Goal: Information Seeking & Learning: Learn about a topic

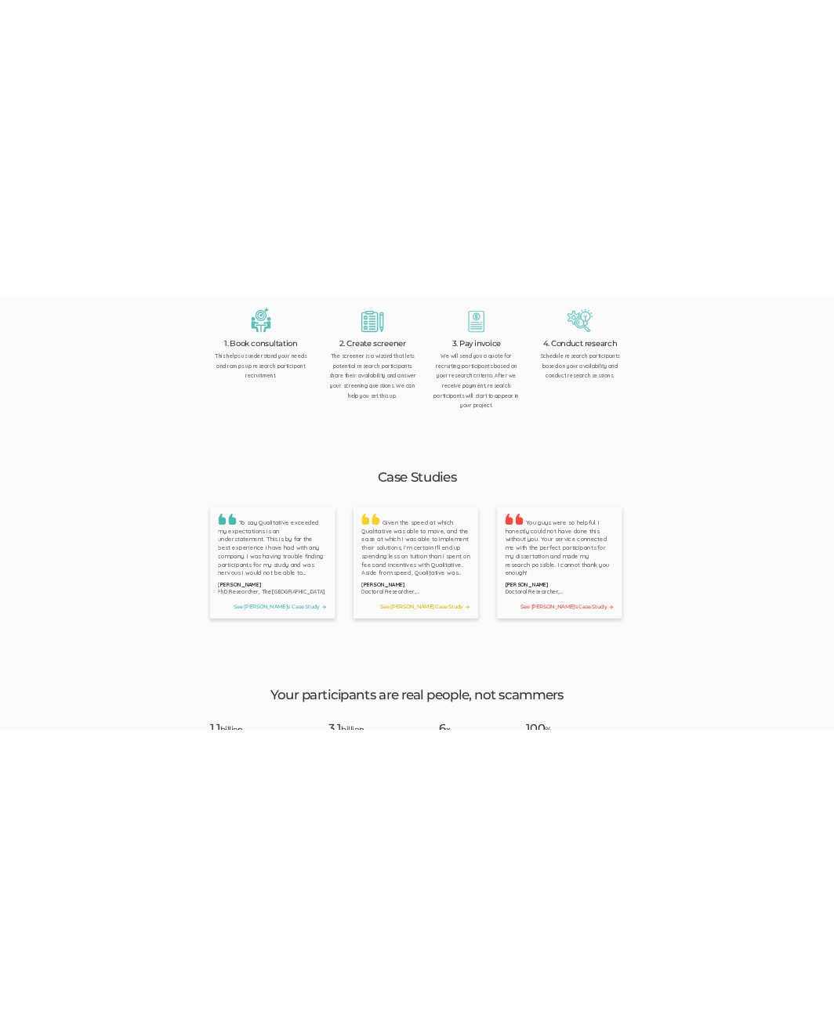
scroll to position [1958, 0]
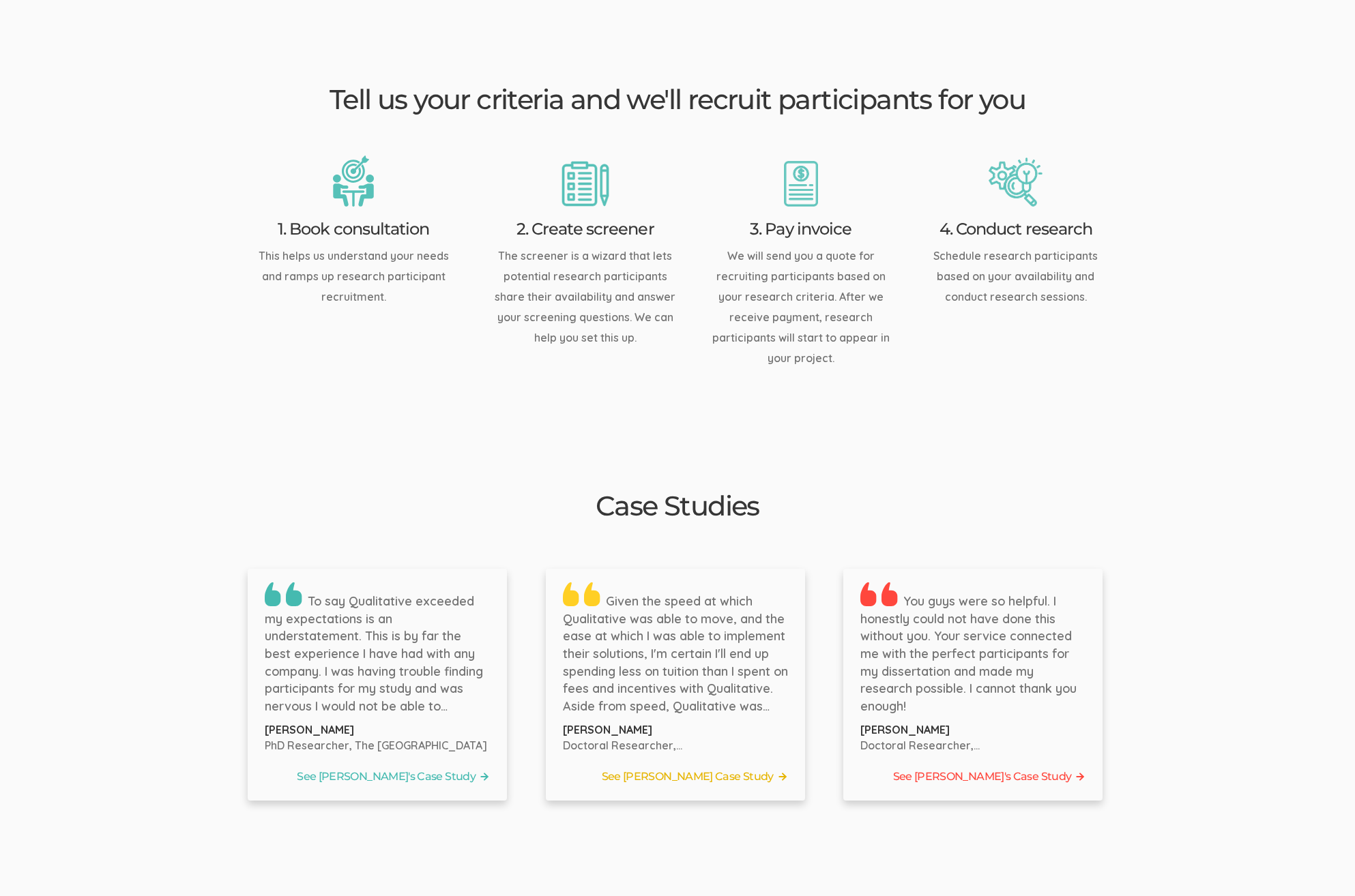
click at [1331, 248] on ui-view "Research Participant Recruitment For Doctoral Researchers Book Free Consultatio…" at bounding box center [678, 732] width 1355 height 4761
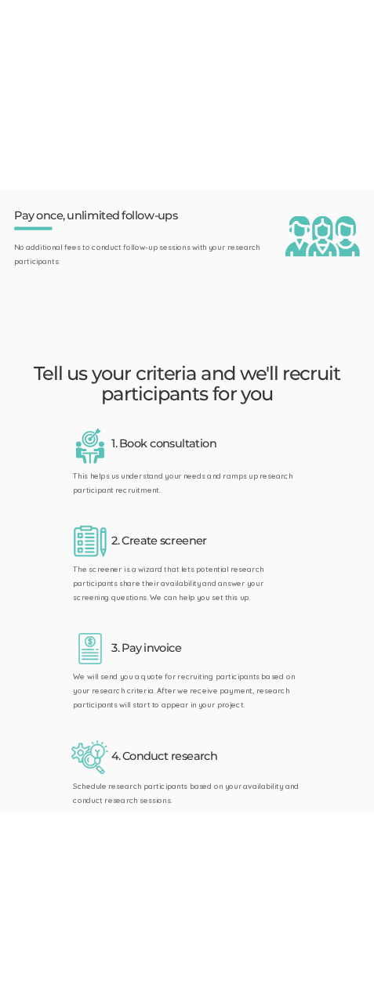
scroll to position [0, 0]
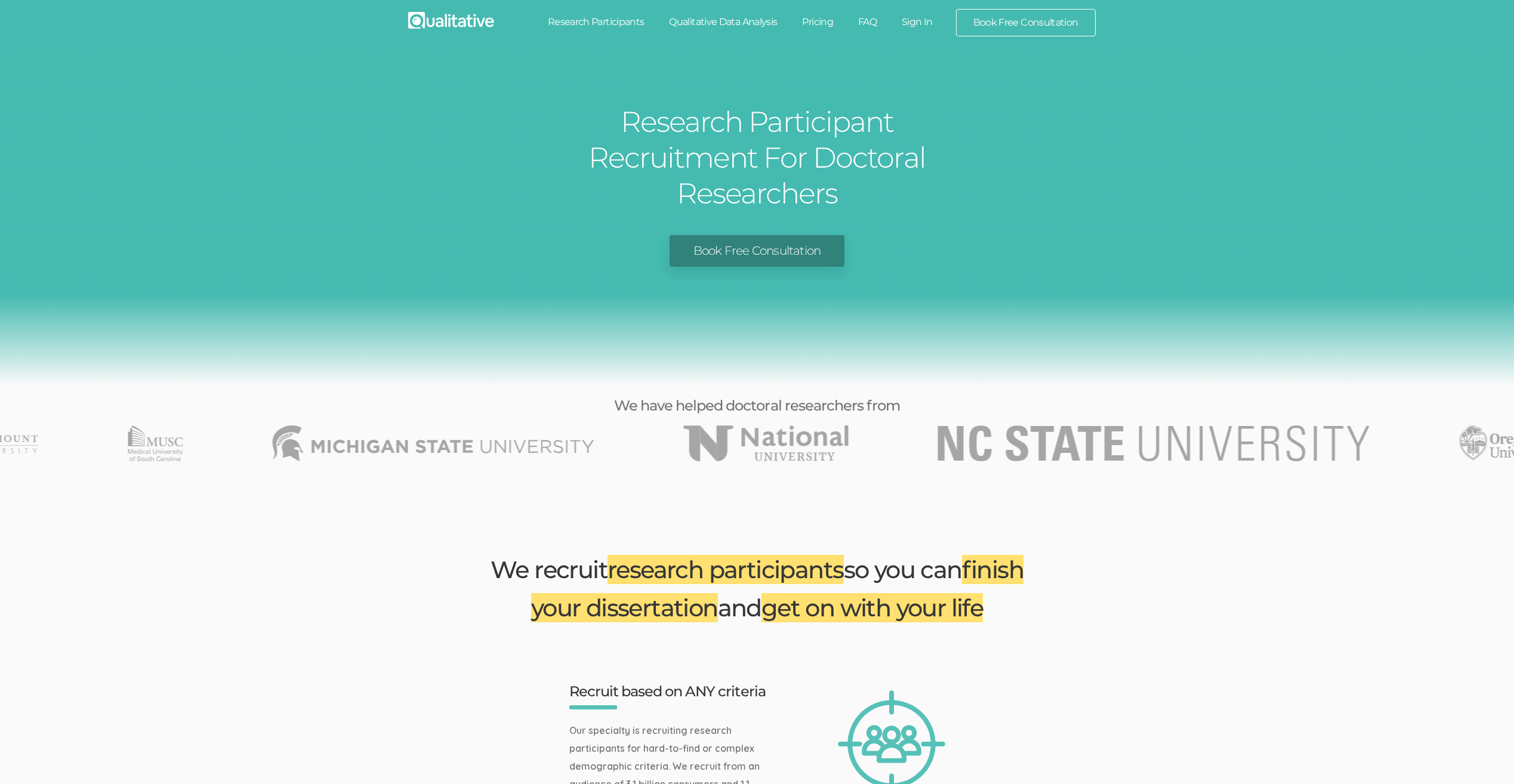
click at [274, 235] on div "Book Free Consultation" at bounding box center [757, 251] width 1496 height 32
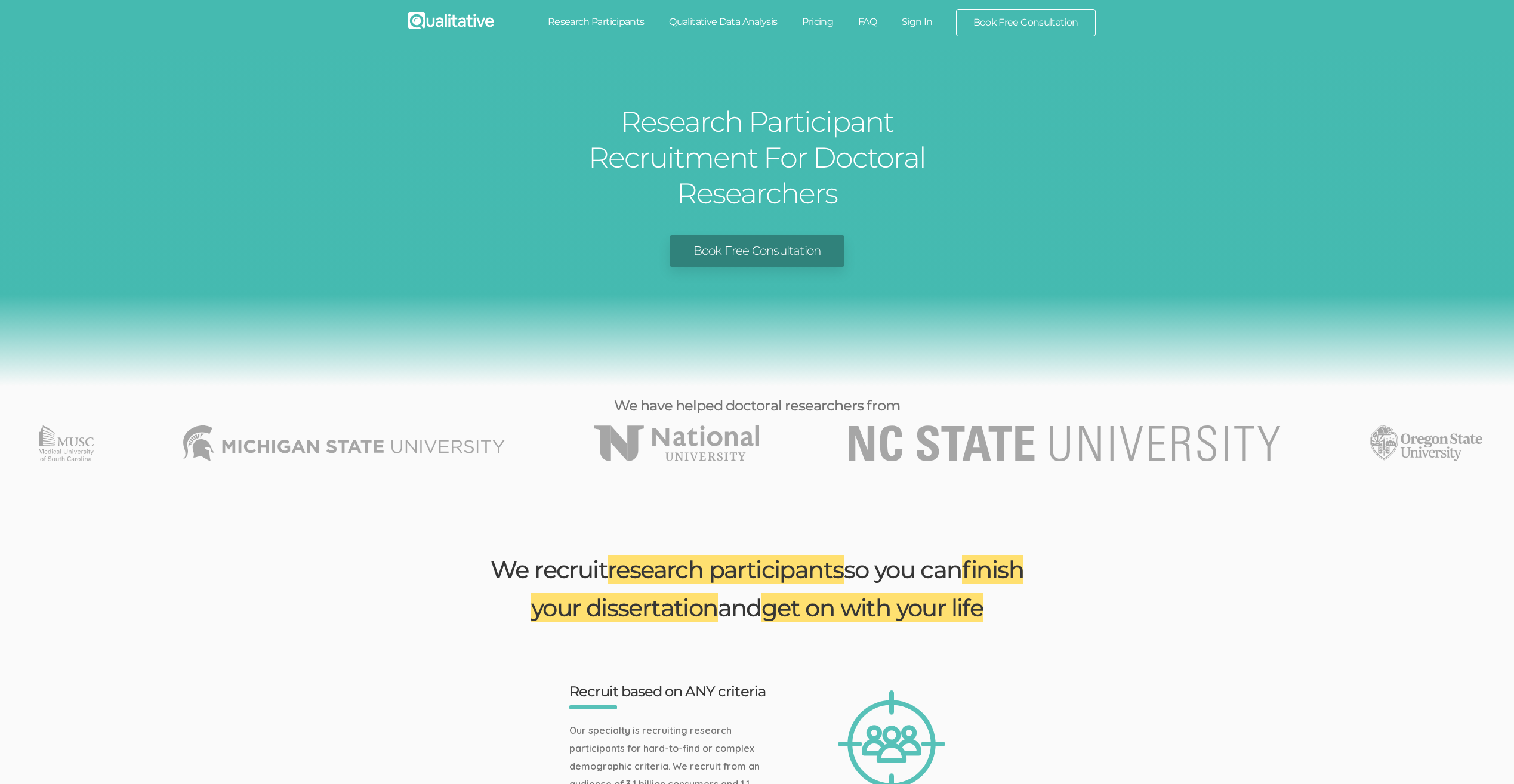
click at [197, 261] on div "Research Participant Recruitment For Doctoral Researchers Book Free Consultation" at bounding box center [757, 218] width 1514 height 336
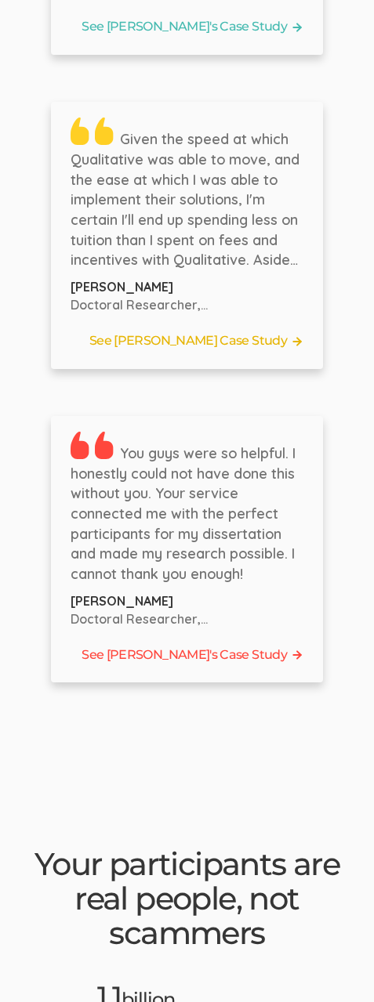
scroll to position [2977, 0]
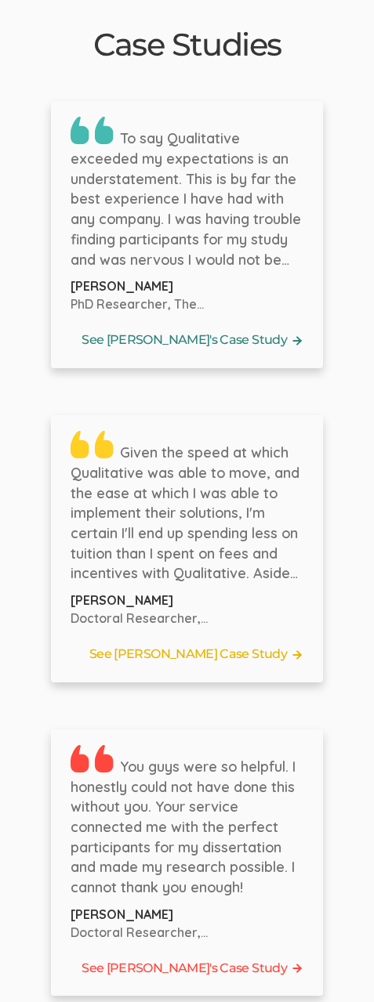
click at [211, 335] on link "See Bernice's Case Study" at bounding box center [187, 341] width 233 height 24
click at [282, 649] on link "See Tyler's Case Study" at bounding box center [187, 655] width 233 height 24
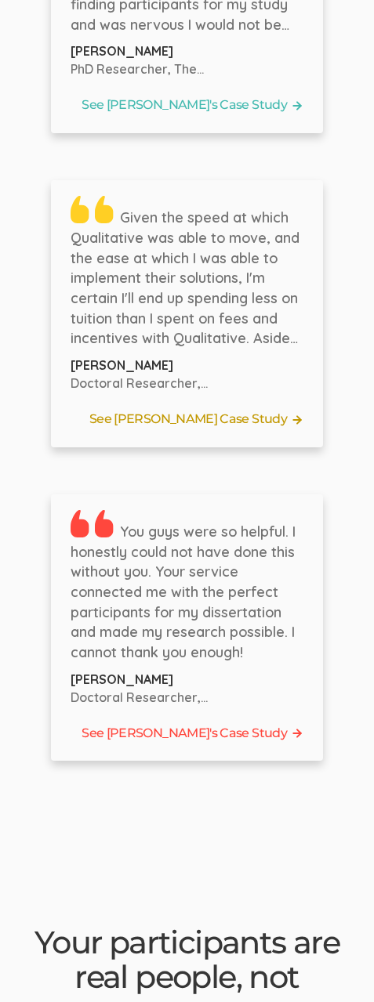
scroll to position [3134, 0]
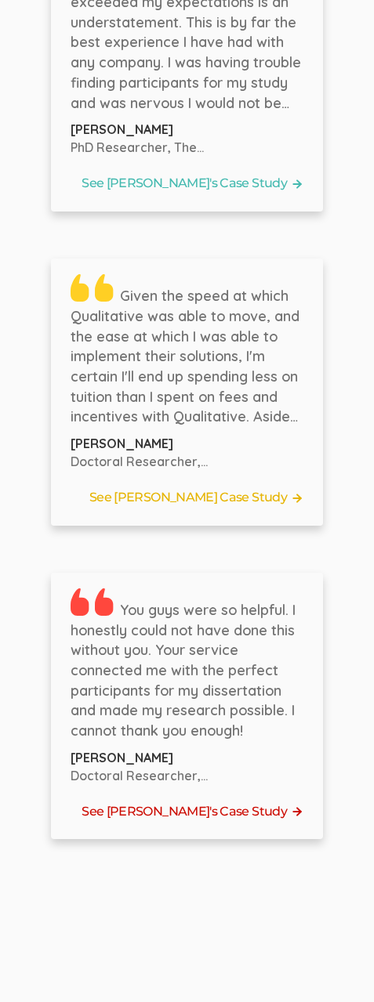
click at [252, 805] on link "See Laura's Case Study" at bounding box center [187, 812] width 233 height 24
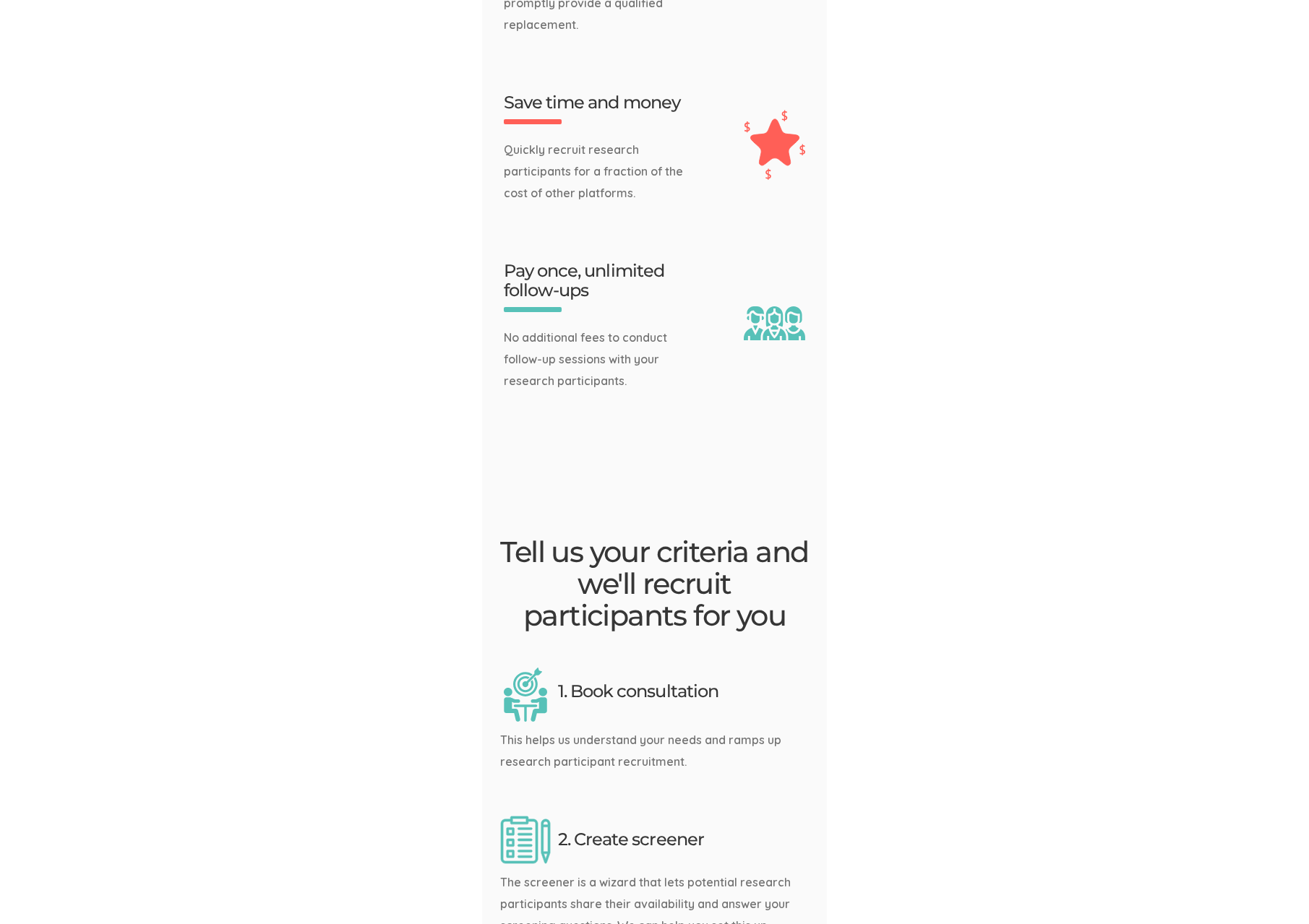
scroll to position [1300, 0]
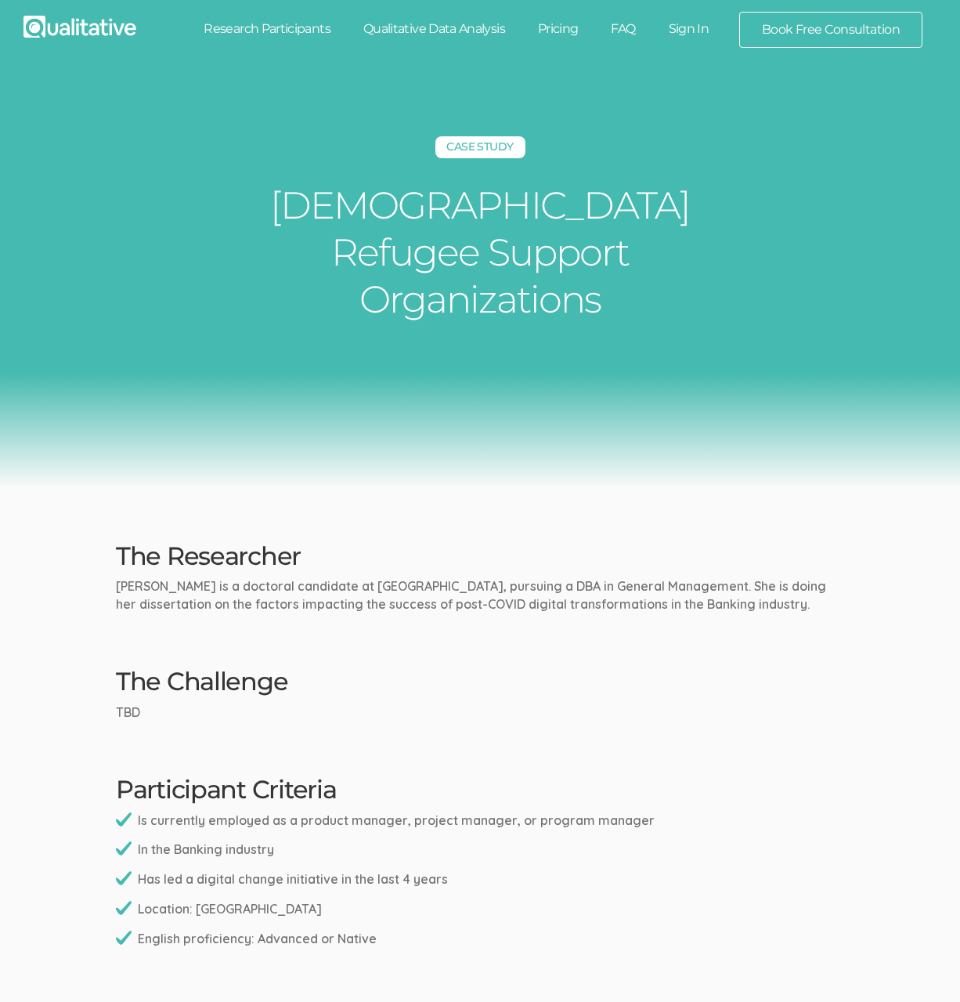
click at [819, 328] on div "Case Study [DEMOGRAPHIC_DATA] Refugee Support Organizations" at bounding box center [480, 276] width 960 height 421
click at [813, 327] on div "Case Study [DEMOGRAPHIC_DATA] Refugee Support Organizations" at bounding box center [480, 276] width 960 height 421
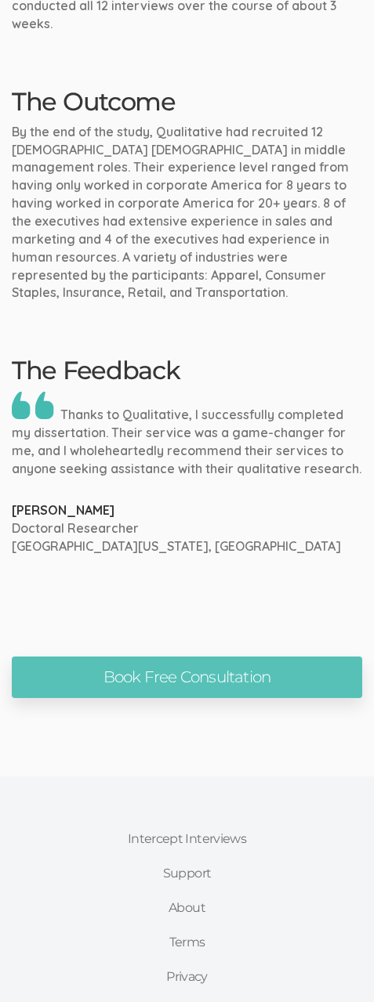
scroll to position [1253, 0]
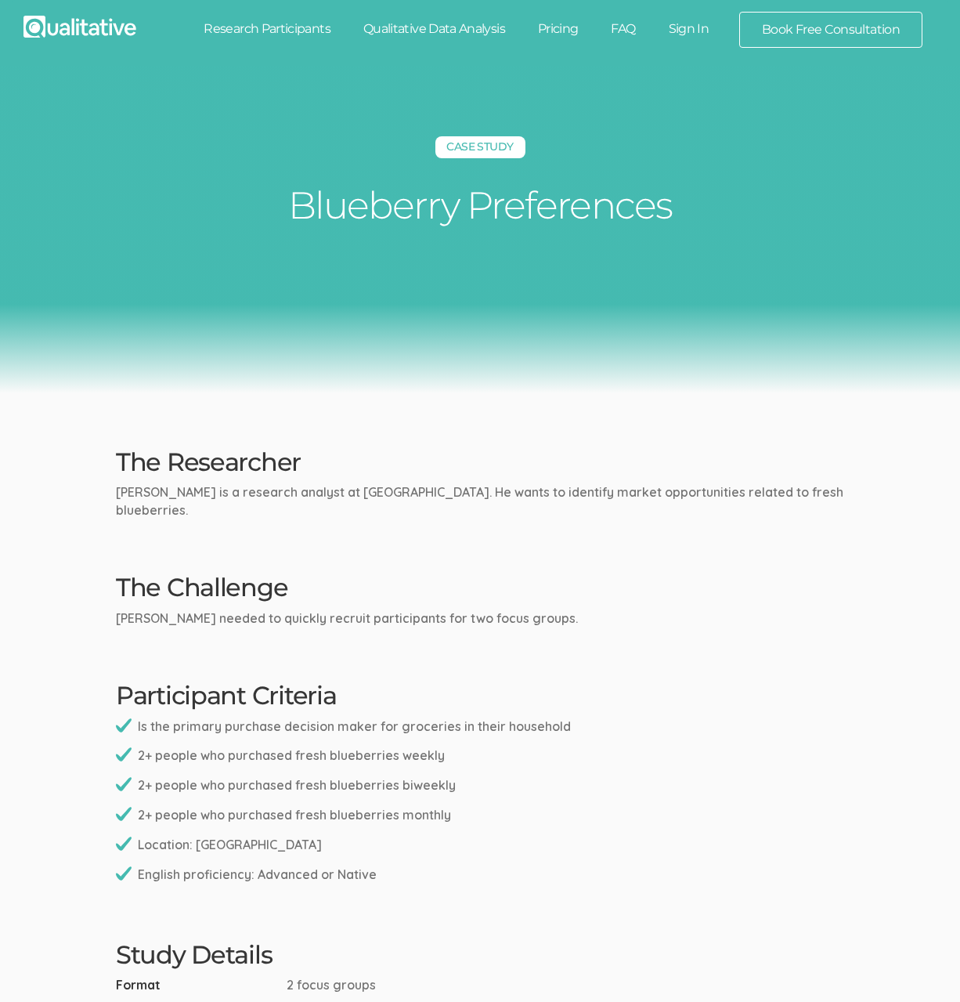
click at [674, 456] on h2 "The Researcher" at bounding box center [480, 461] width 729 height 27
click at [716, 298] on div "Case Study Blueberry Preferences" at bounding box center [480, 229] width 960 height 327
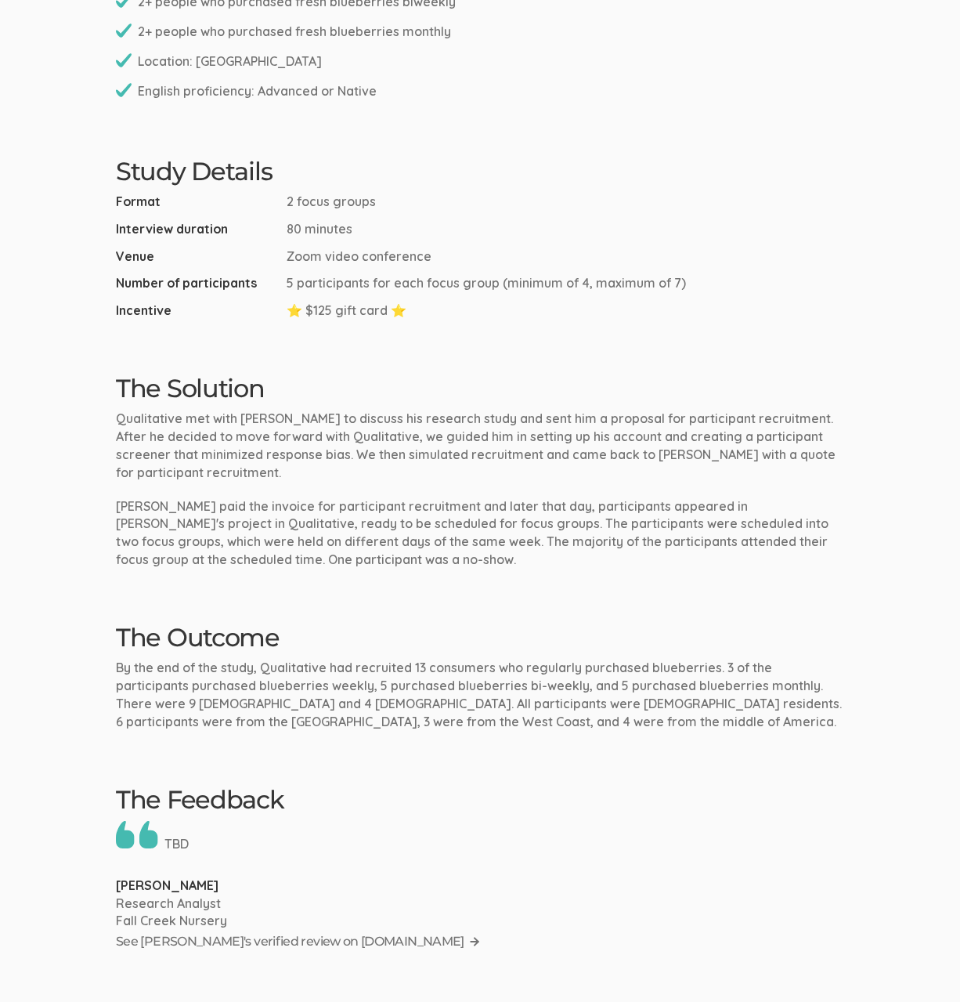
scroll to position [1097, 0]
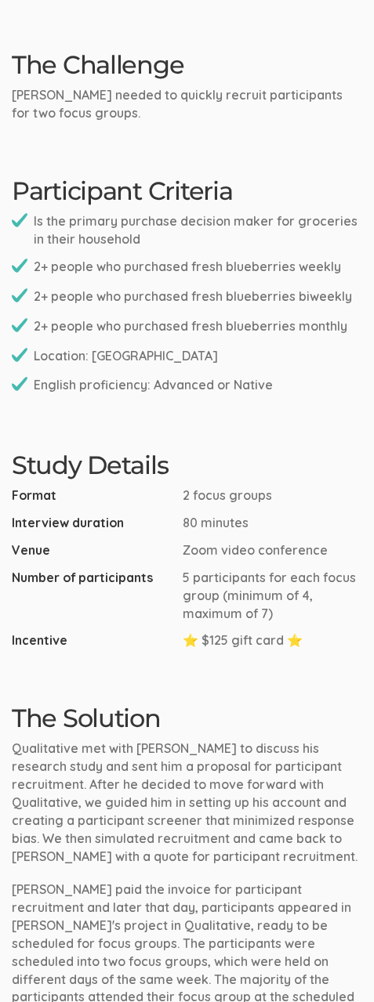
scroll to position [0, 0]
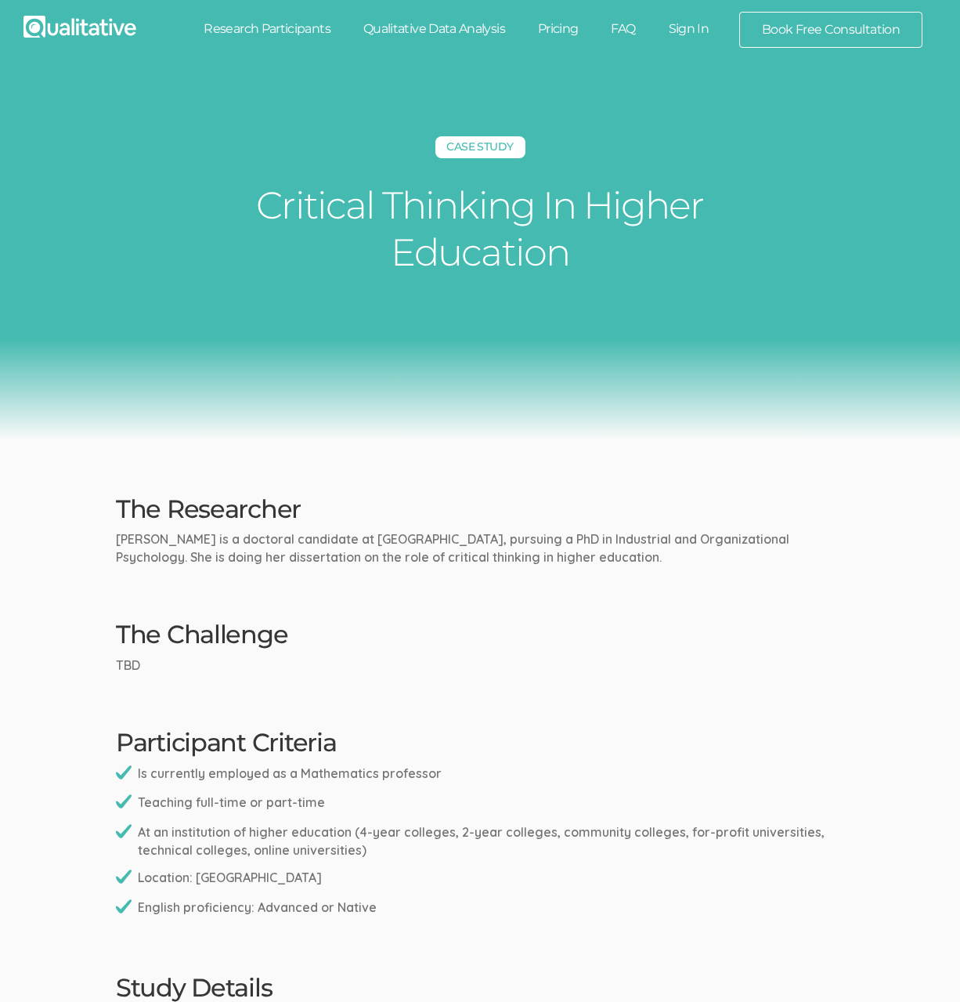
click at [850, 471] on ui-view "Case Study Critical Thinking In Higher Education The Researcher [PERSON_NAME] i…" at bounding box center [480, 998] width 960 height 1865
click at [459, 416] on div "Case Study Critical Thinking In Higher Education" at bounding box center [480, 253] width 960 height 374
click at [505, 566] on ui-view "Case Study Critical Thinking In Higher Education The Researcher [PERSON_NAME] i…" at bounding box center [480, 998] width 960 height 1865
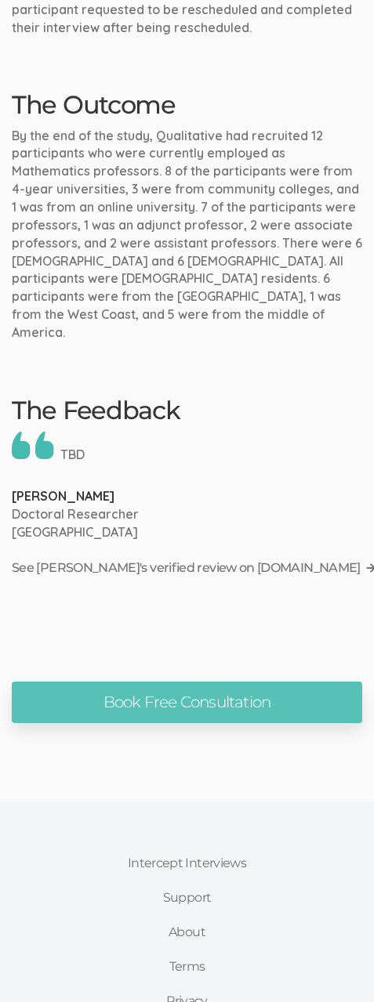
scroll to position [1513, 0]
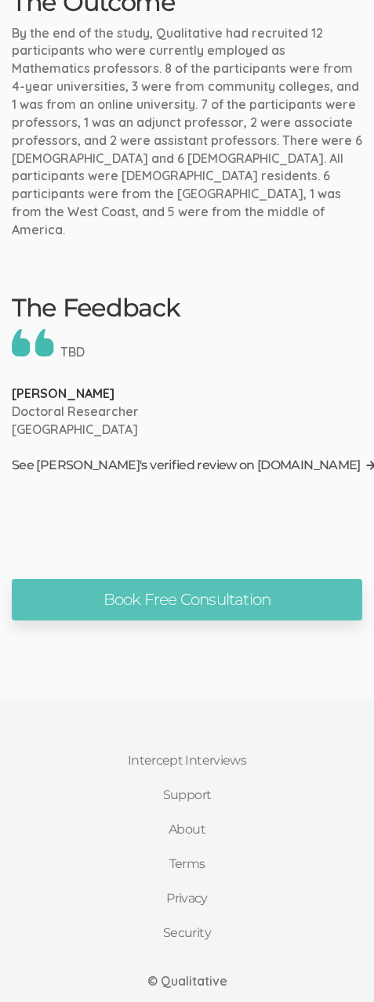
click at [241, 454] on link "See [PERSON_NAME]'s verified review on [DOMAIN_NAME]" at bounding box center [194, 466] width 365 height 24
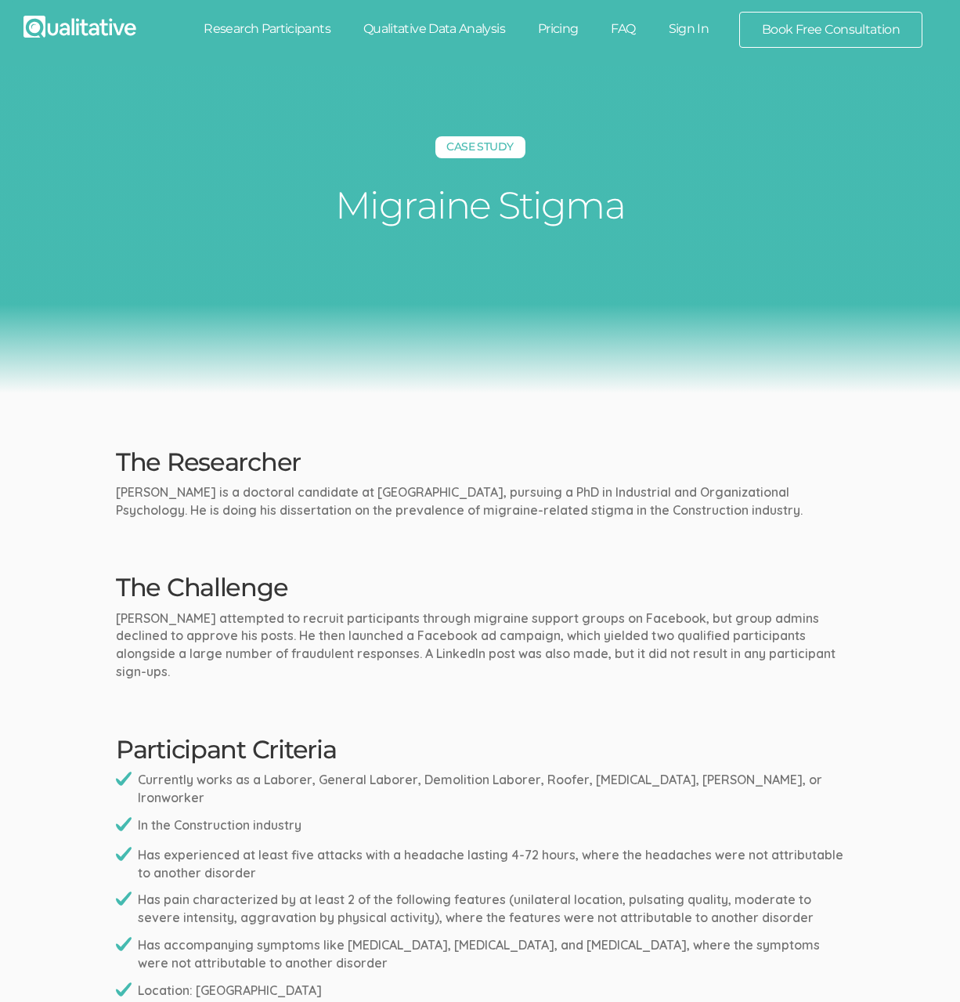
click at [560, 505] on p "Brian is a doctoral candidate at Liberty University, pursuing a PhD in Industri…" at bounding box center [480, 501] width 729 height 36
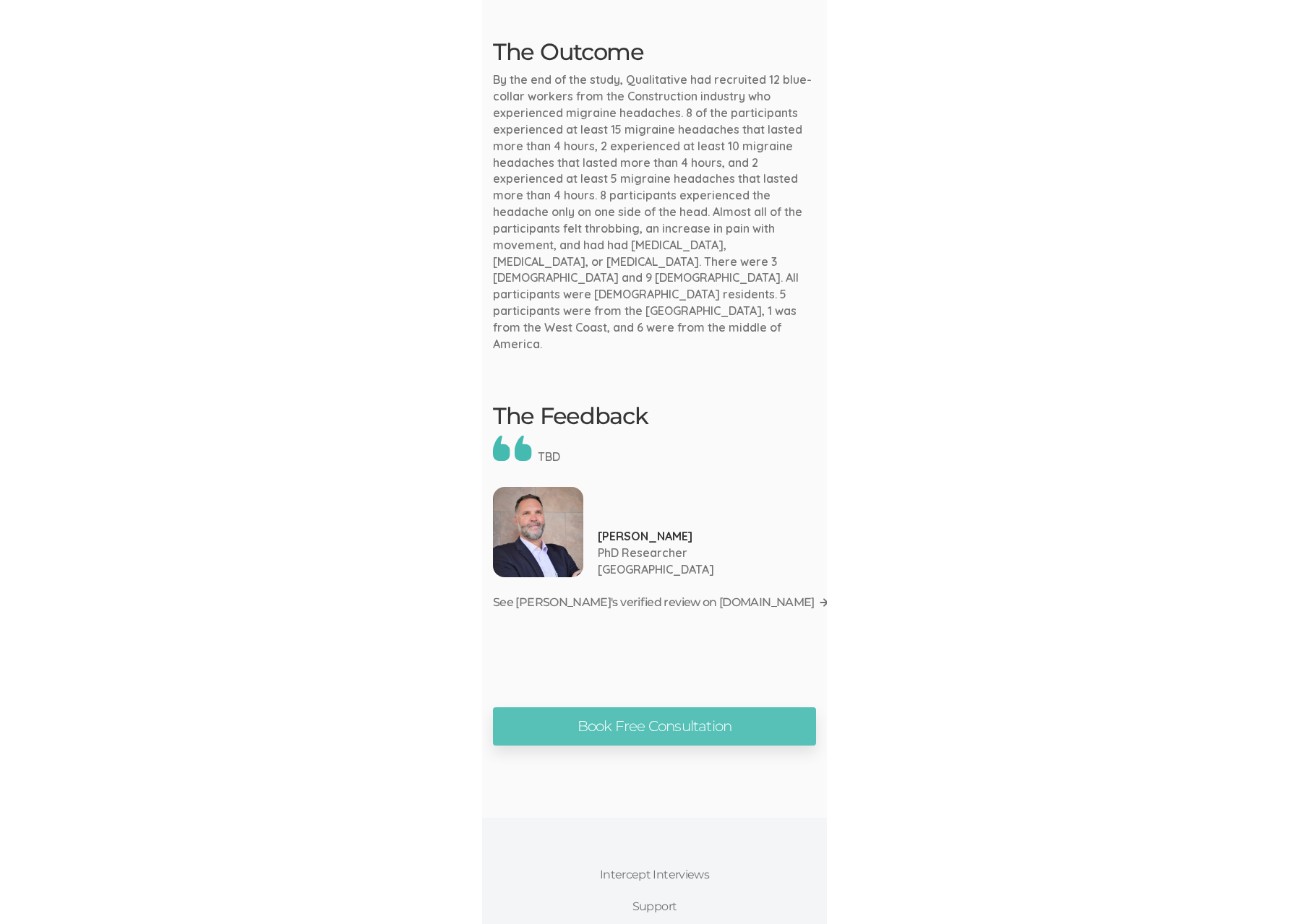
scroll to position [1345, 0]
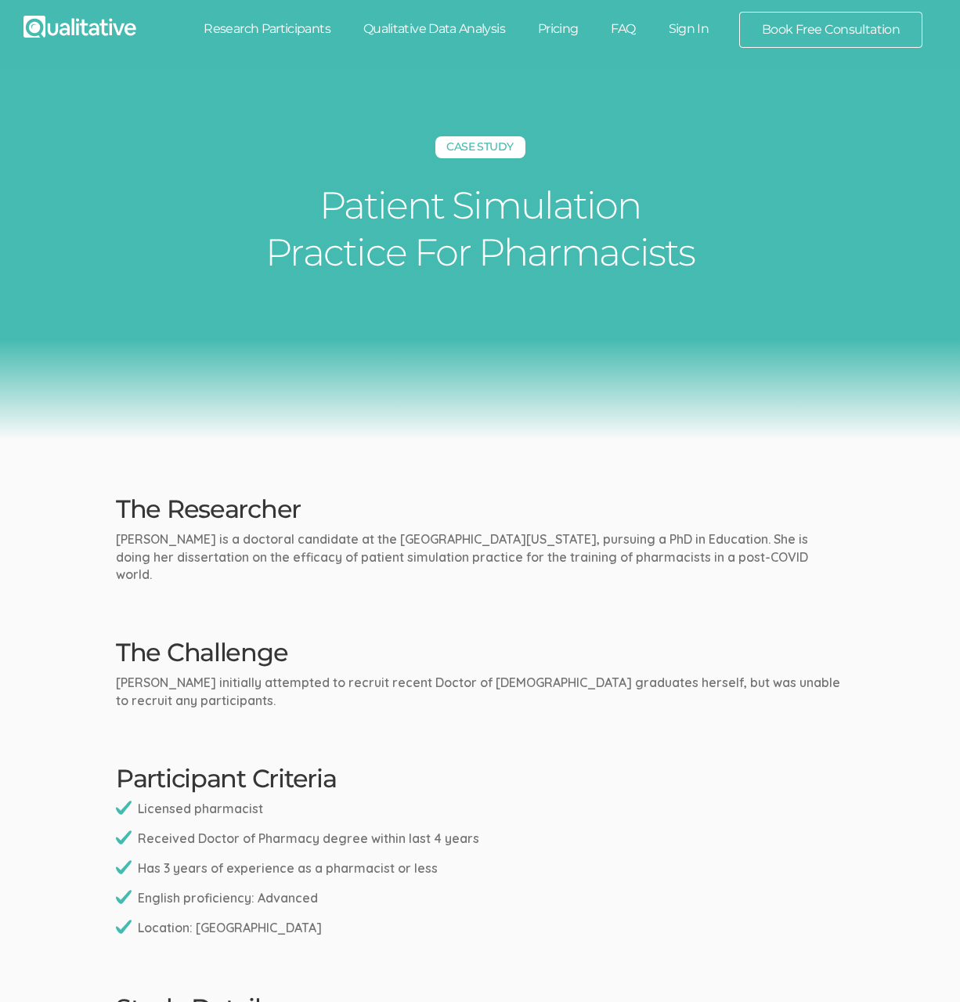
click at [628, 445] on ui-view "Case Study Patient Simulation Practice For Pharmacists The Researcher [PERSON_N…" at bounding box center [480, 962] width 960 height 1792
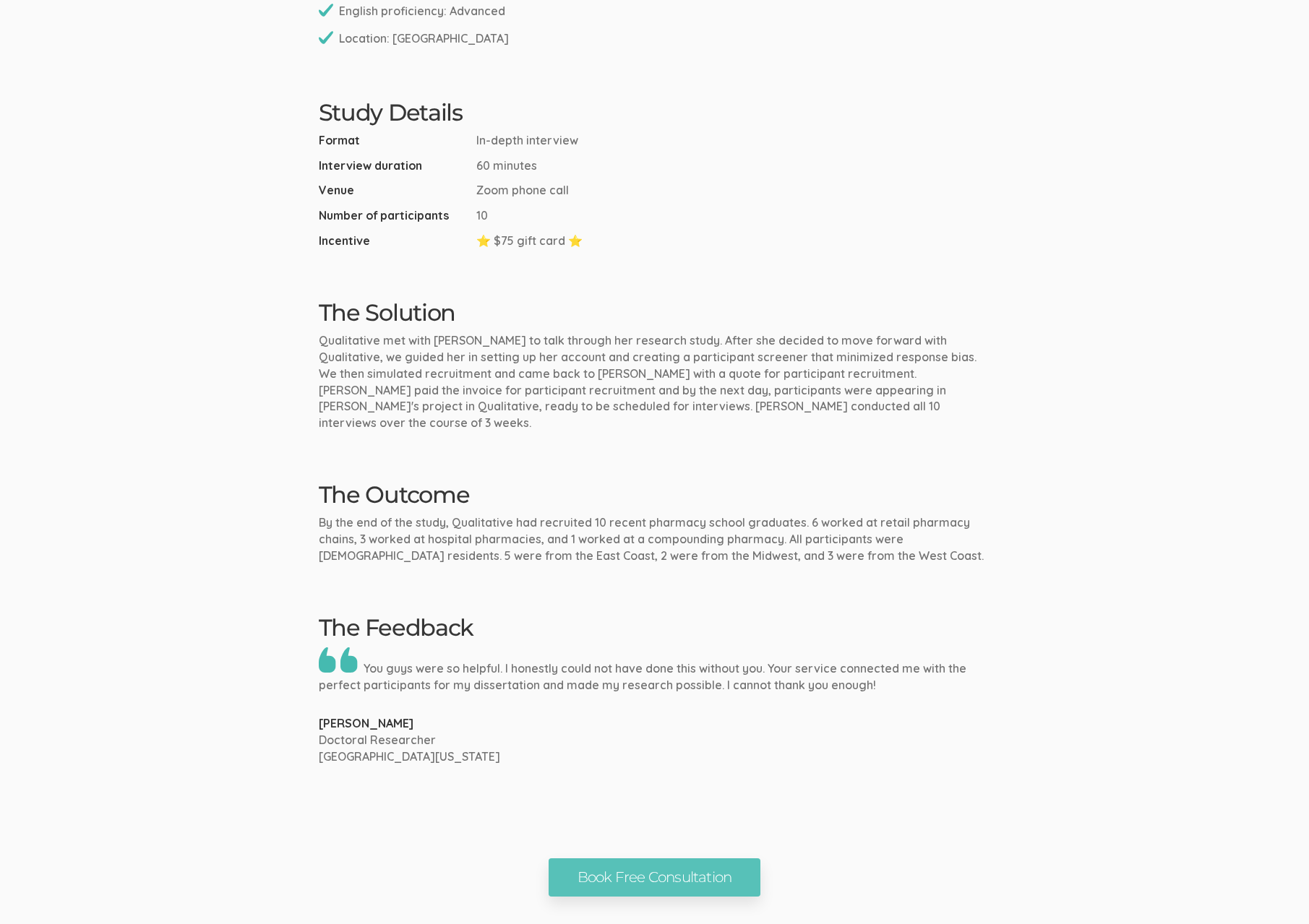
scroll to position [990, 0]
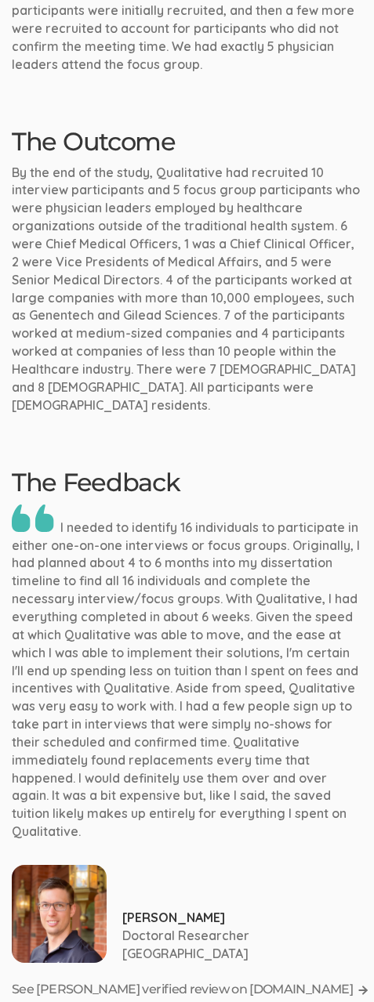
scroll to position [2116, 0]
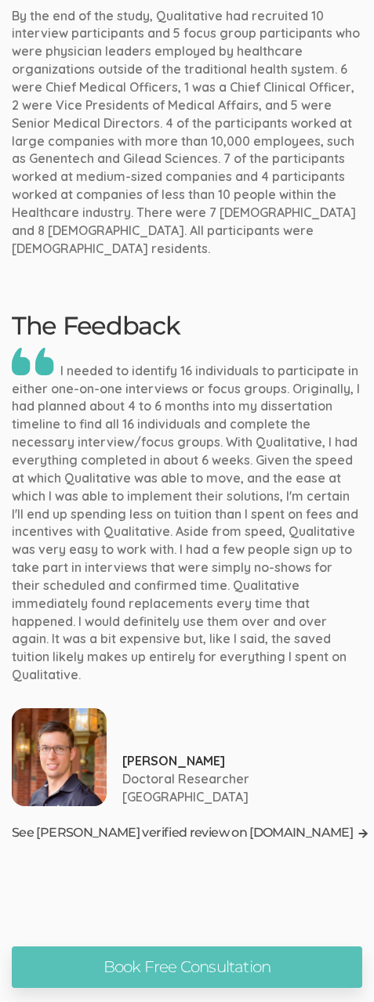
click at [175, 822] on link "See Tyler's verified review on G2.com" at bounding box center [190, 834] width 357 height 24
click at [190, 822] on link "See Tyler's verified review on G2.com" at bounding box center [190, 834] width 357 height 24
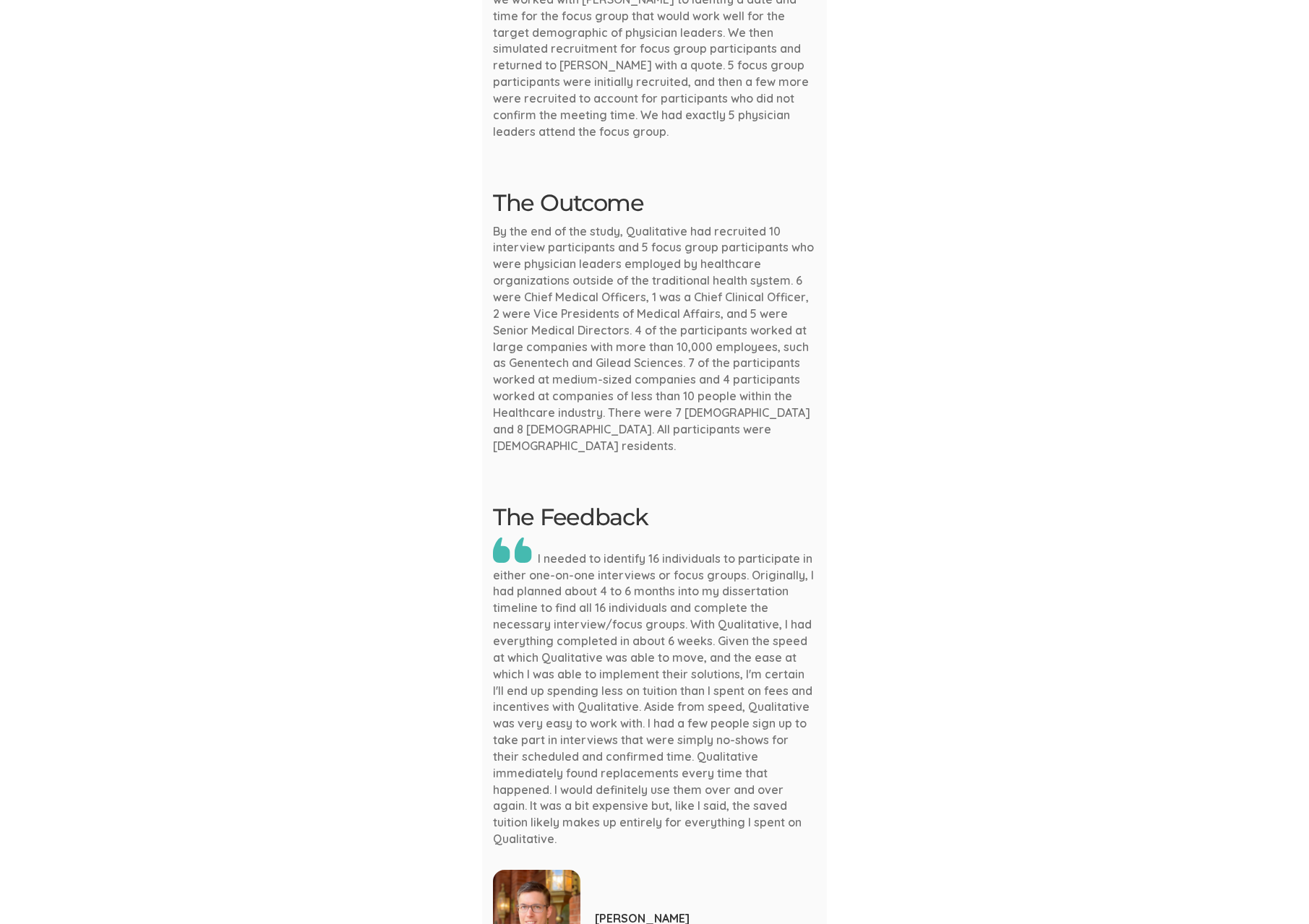
scroll to position [1421, 0]
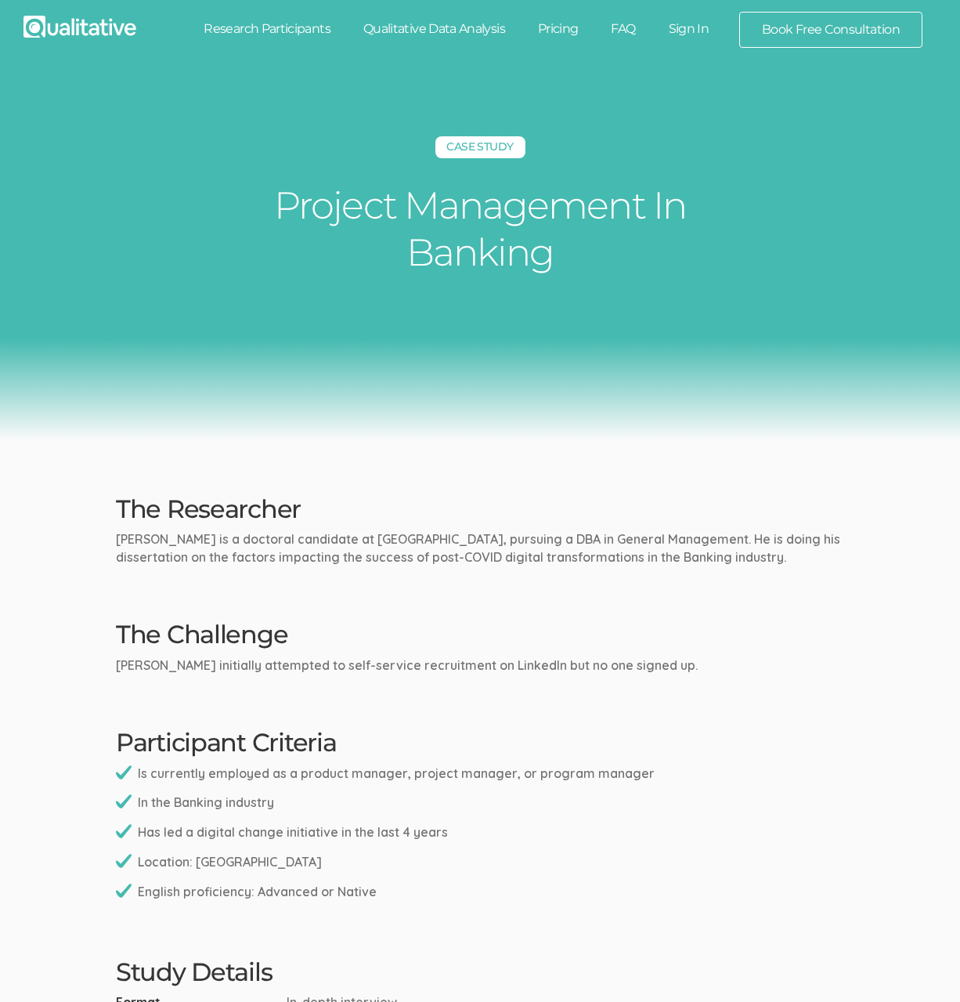
click at [863, 482] on ui-view "Case Study Project Management In Banking The Researcher [PERSON_NAME] is a doct…" at bounding box center [480, 1010] width 960 height 1888
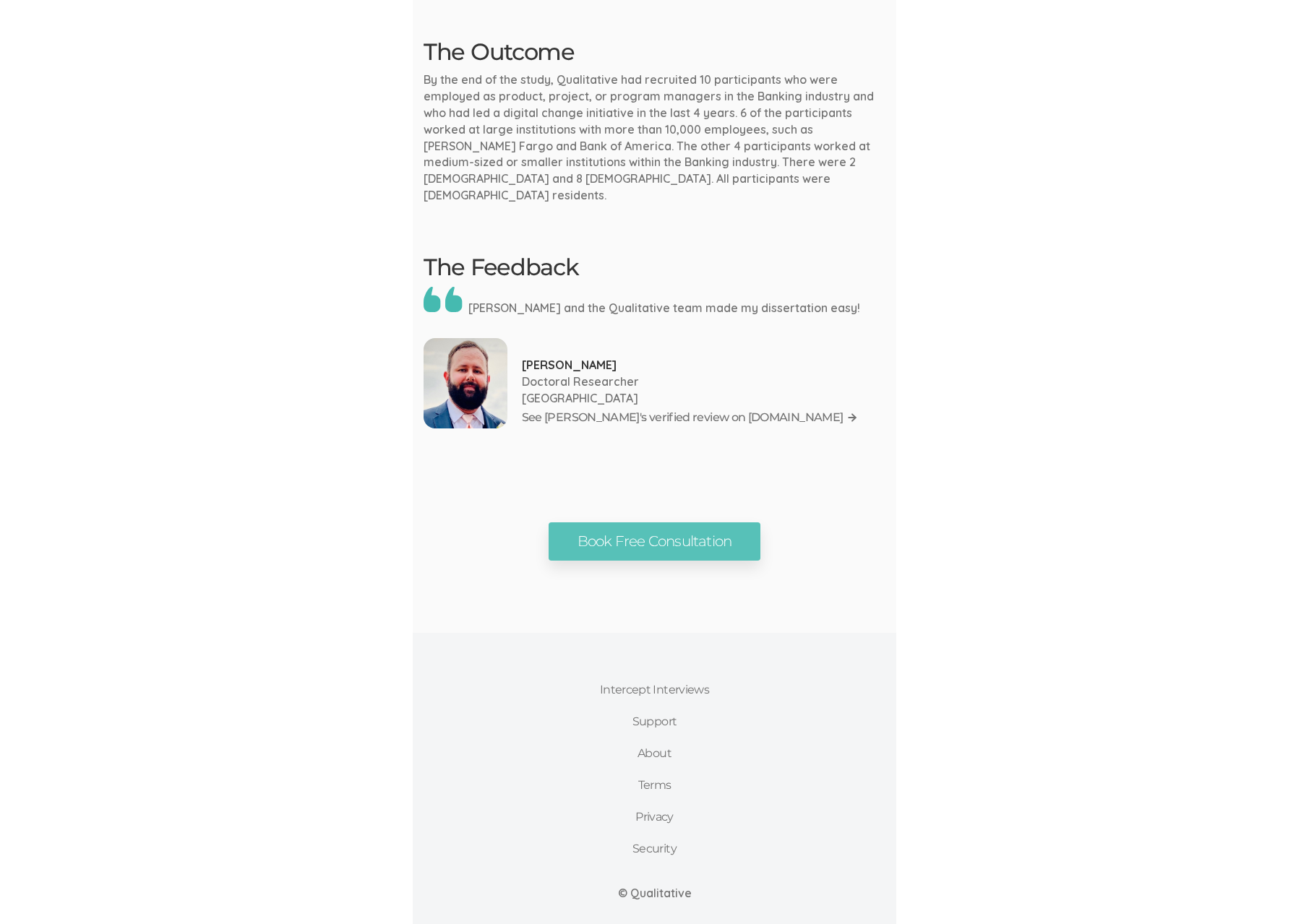
scroll to position [1096, 0]
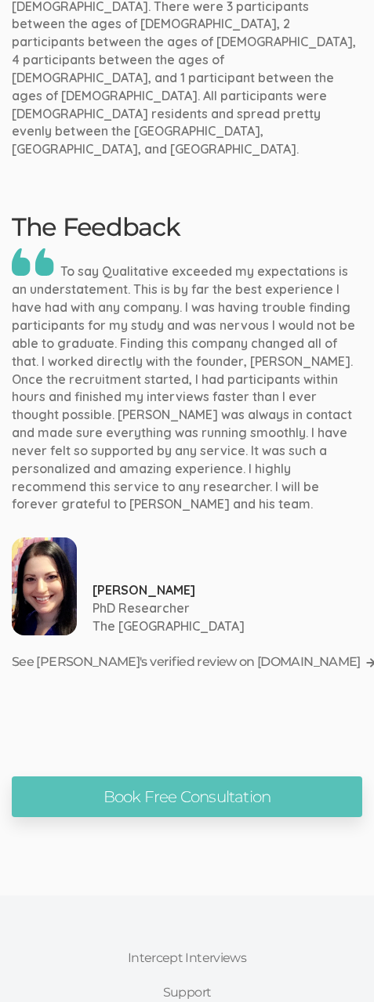
scroll to position [1866, 0]
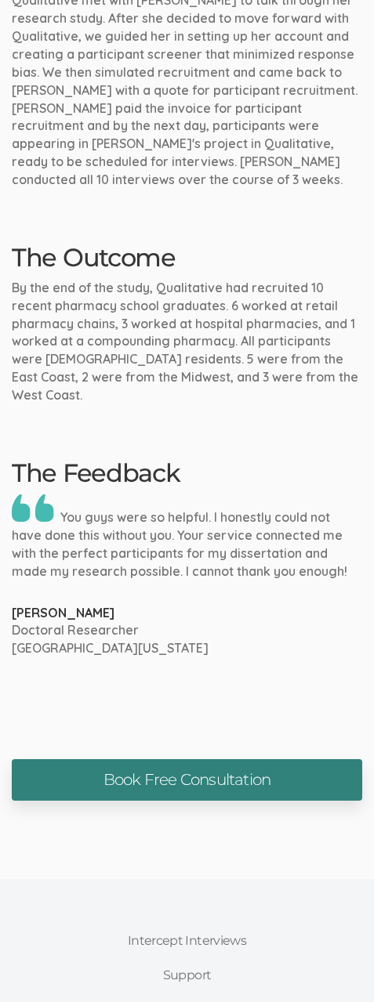
scroll to position [1018, 0]
